Goal: Check status: Check status

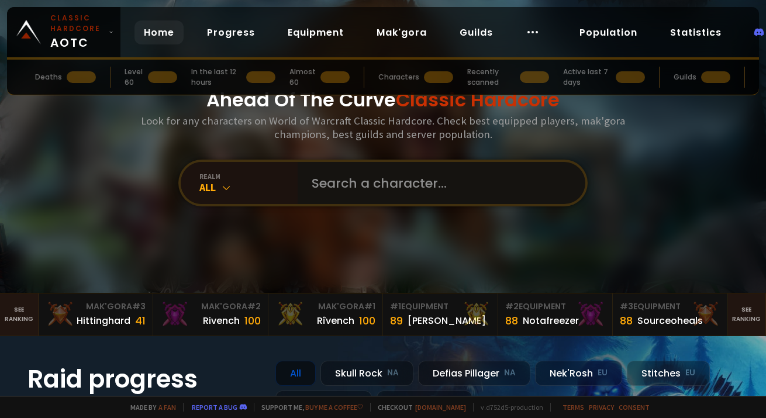
click at [436, 184] on input "text" at bounding box center [438, 183] width 267 height 42
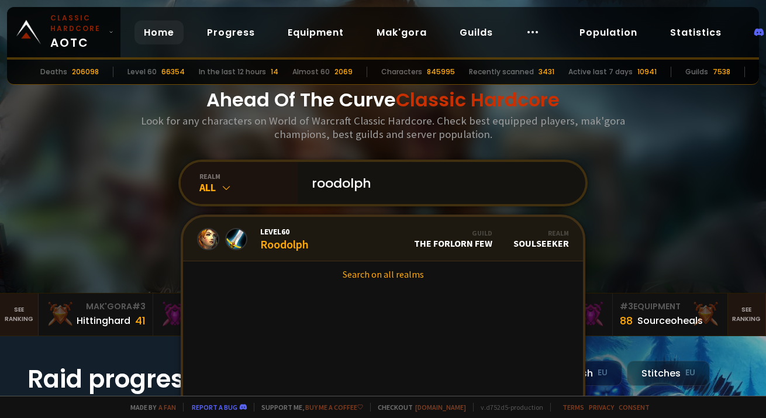
type input "roodolph"
click at [325, 246] on link "Level 60 Roodolph Guild The Forlorn Few Realm Soulseeker" at bounding box center [383, 239] width 400 height 44
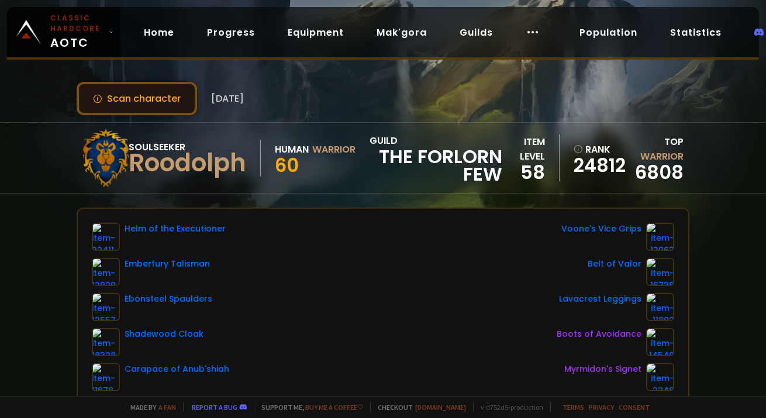
click at [177, 102] on button "Scan character" at bounding box center [137, 98] width 120 height 33
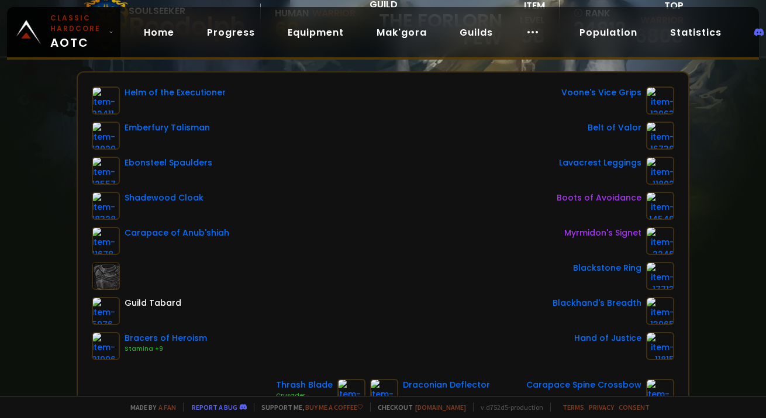
scroll to position [135, 0]
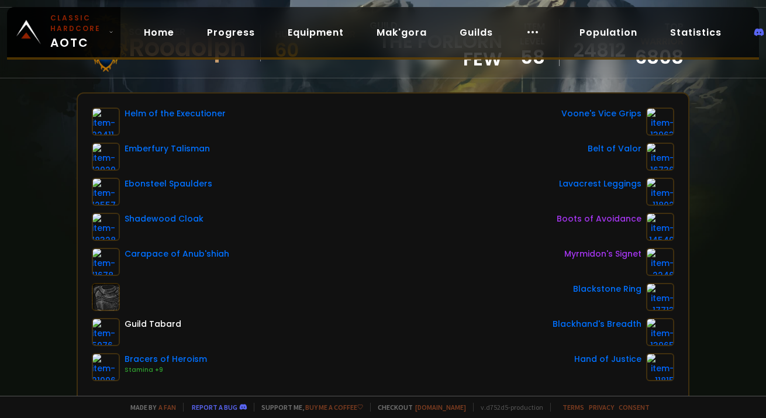
scroll to position [135, 0]
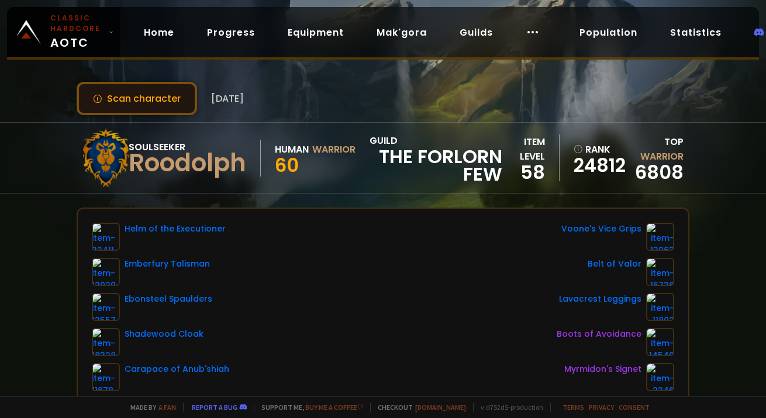
click at [142, 106] on button "Scan character" at bounding box center [137, 98] width 120 height 33
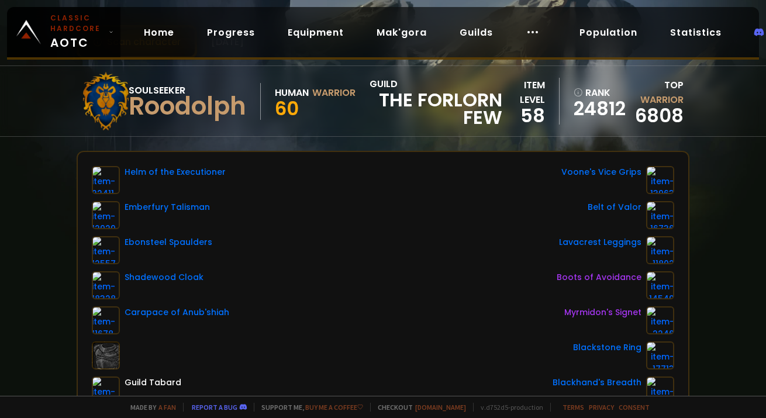
scroll to position [184, 0]
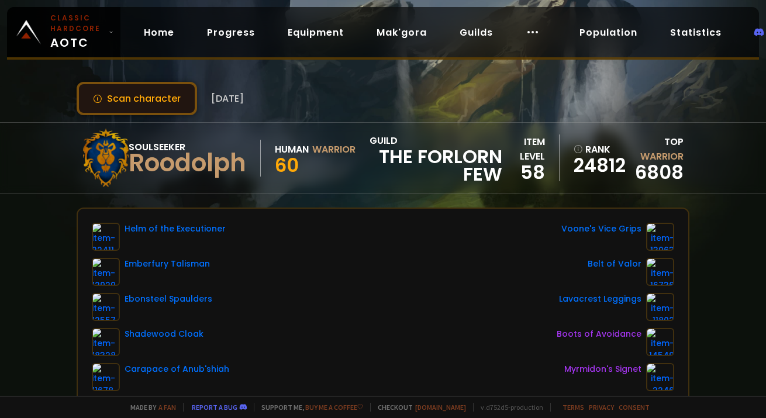
click at [140, 102] on button "Scan character" at bounding box center [137, 98] width 120 height 33
click at [167, 112] on button "Scan character" at bounding box center [137, 98] width 120 height 33
click at [167, 106] on button "Scan character" at bounding box center [137, 98] width 120 height 33
click at [167, 105] on button "Scan character" at bounding box center [137, 98] width 120 height 33
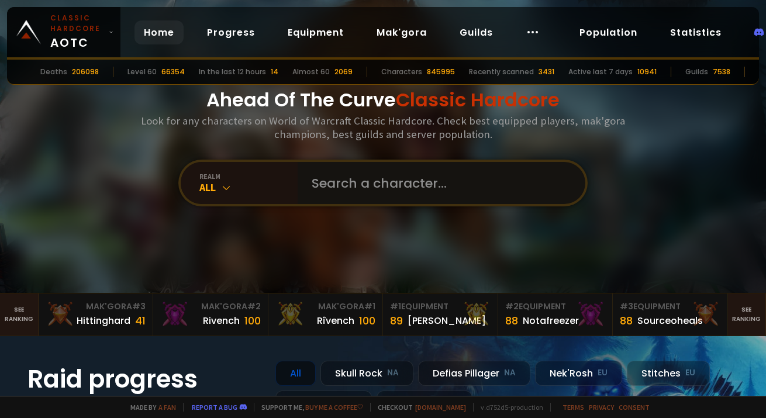
click at [333, 172] on input "text" at bounding box center [438, 183] width 267 height 42
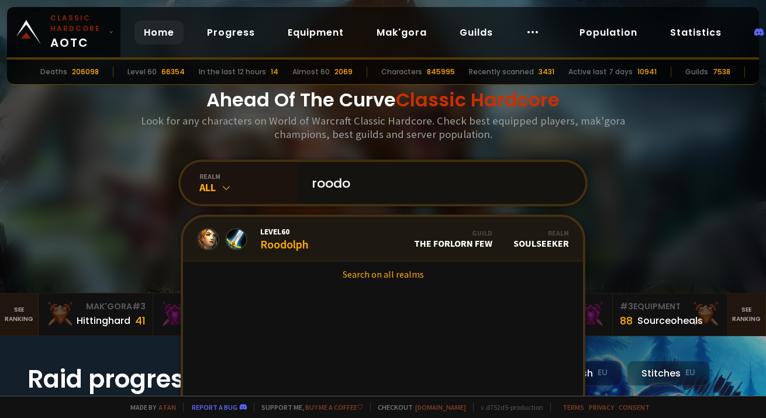
type input "roodo"
click at [322, 241] on link "Level 60 Roodolph Guild The Forlorn Few Realm Soulseeker" at bounding box center [383, 239] width 400 height 44
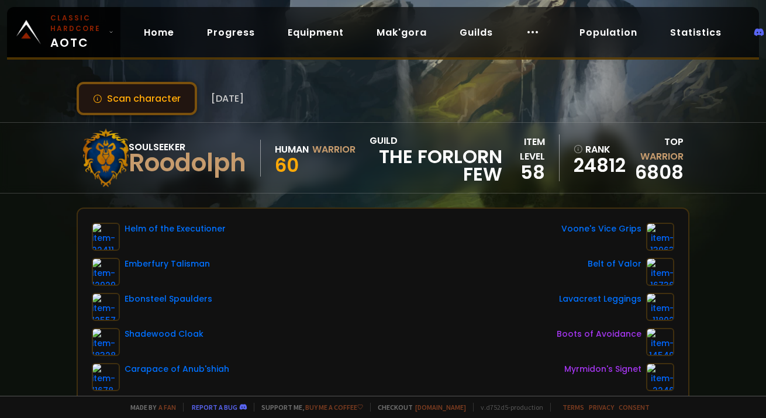
click at [147, 98] on button "Scan character" at bounding box center [137, 98] width 120 height 33
